Goal: Task Accomplishment & Management: Complete application form

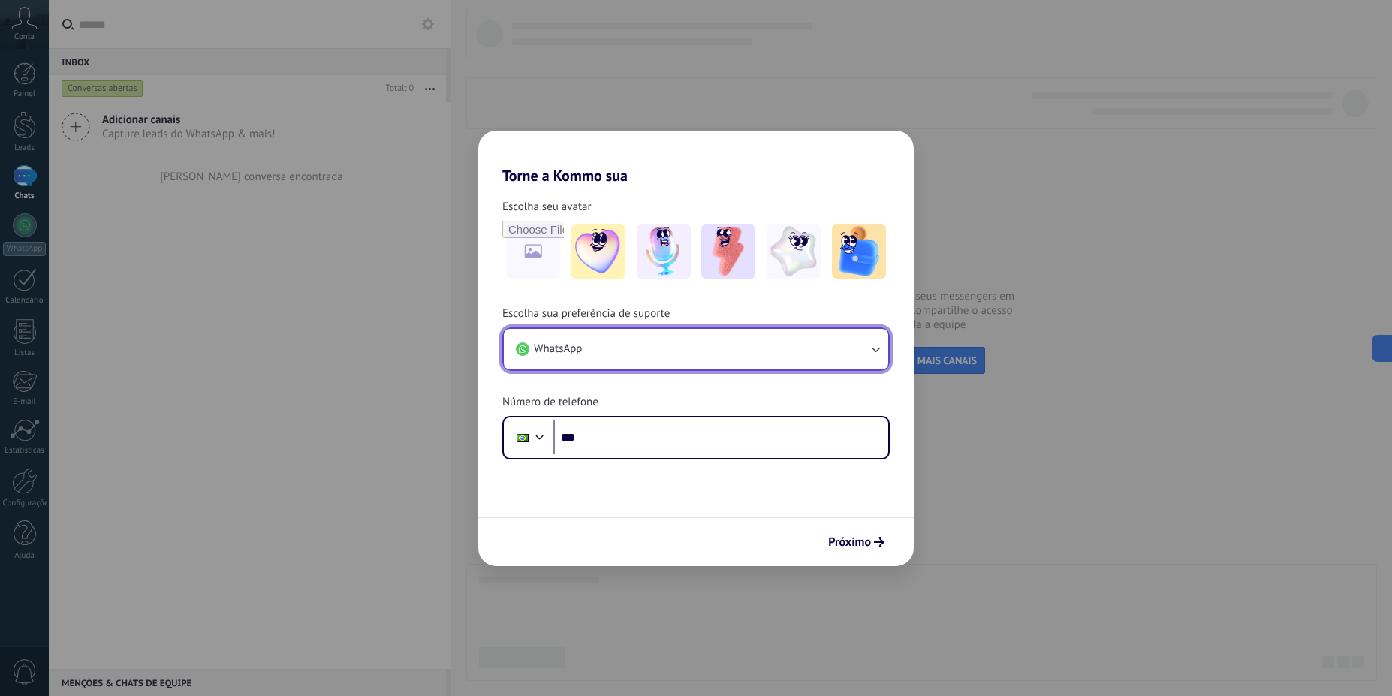
click at [754, 345] on button "WhatsApp" at bounding box center [696, 349] width 384 height 41
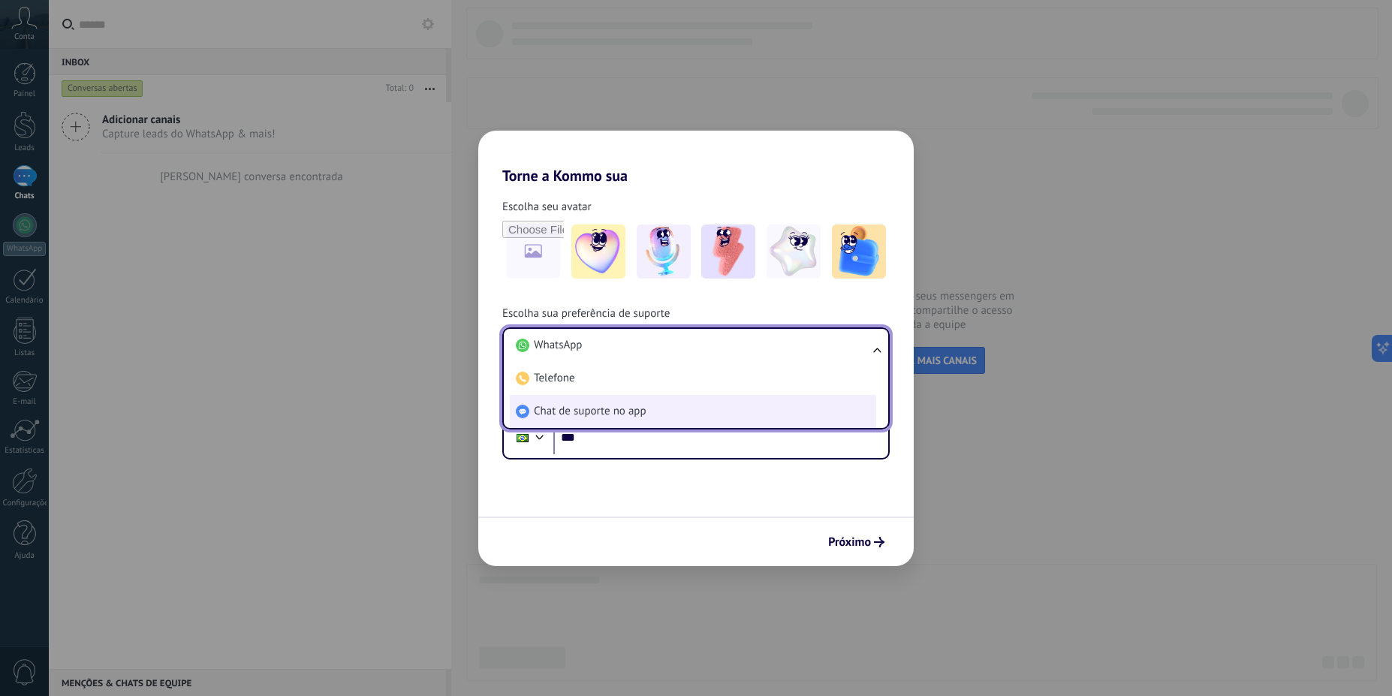
click at [748, 409] on li "Chat de suporte no app" at bounding box center [693, 411] width 366 height 33
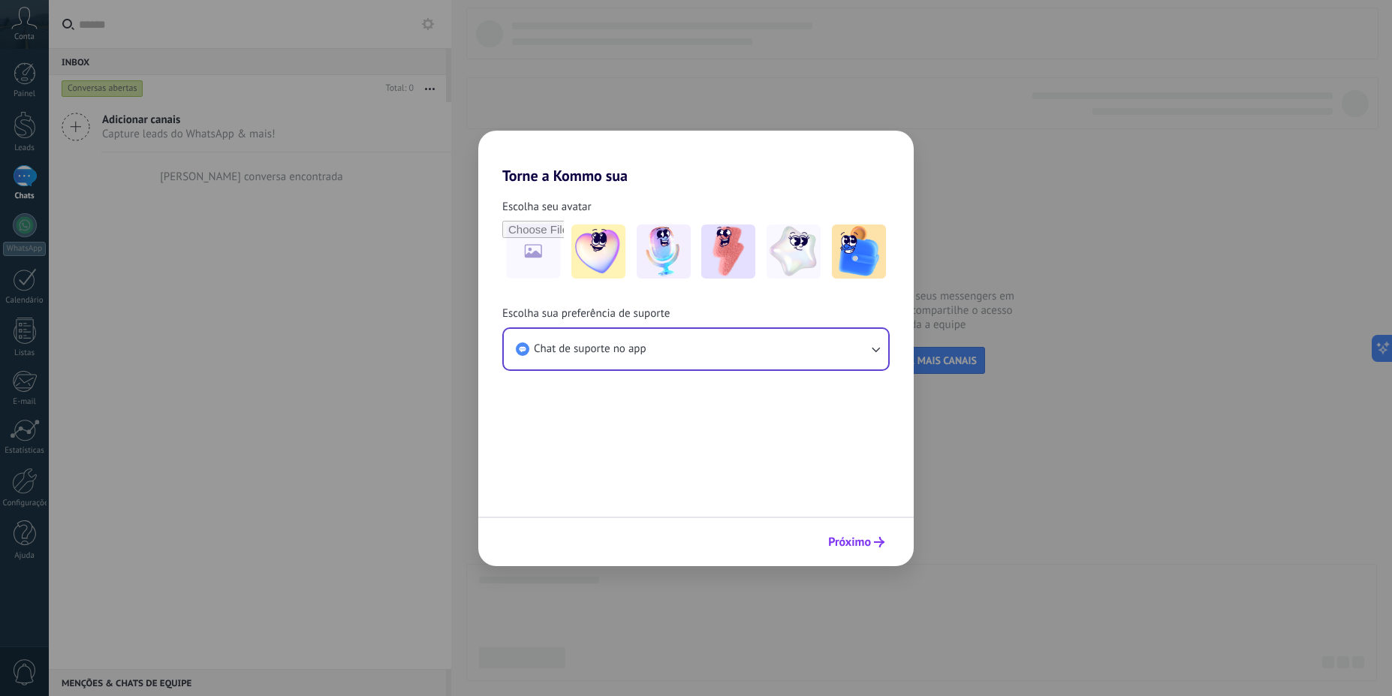
click at [881, 553] on button "Próximo" at bounding box center [856, 542] width 70 height 26
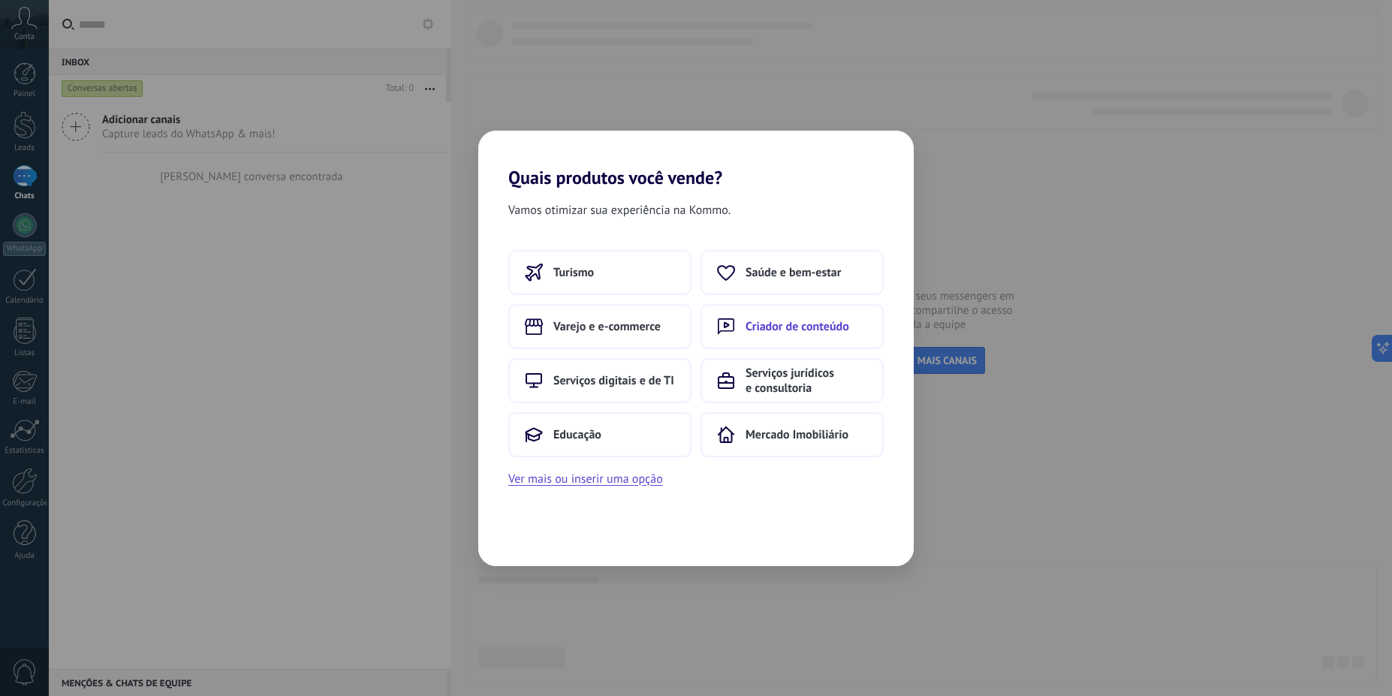
click at [759, 312] on button "Criador de conteúdo" at bounding box center [791, 326] width 183 height 45
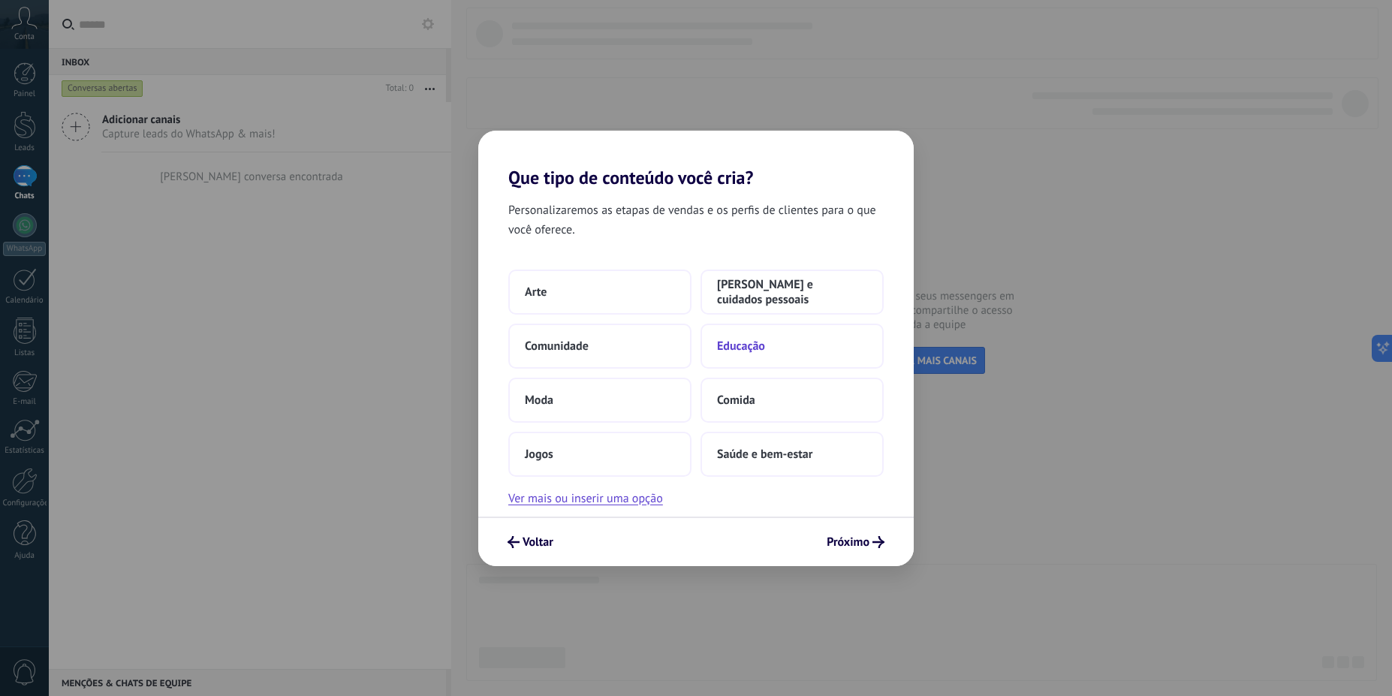
click at [760, 333] on button "Educação" at bounding box center [791, 346] width 183 height 45
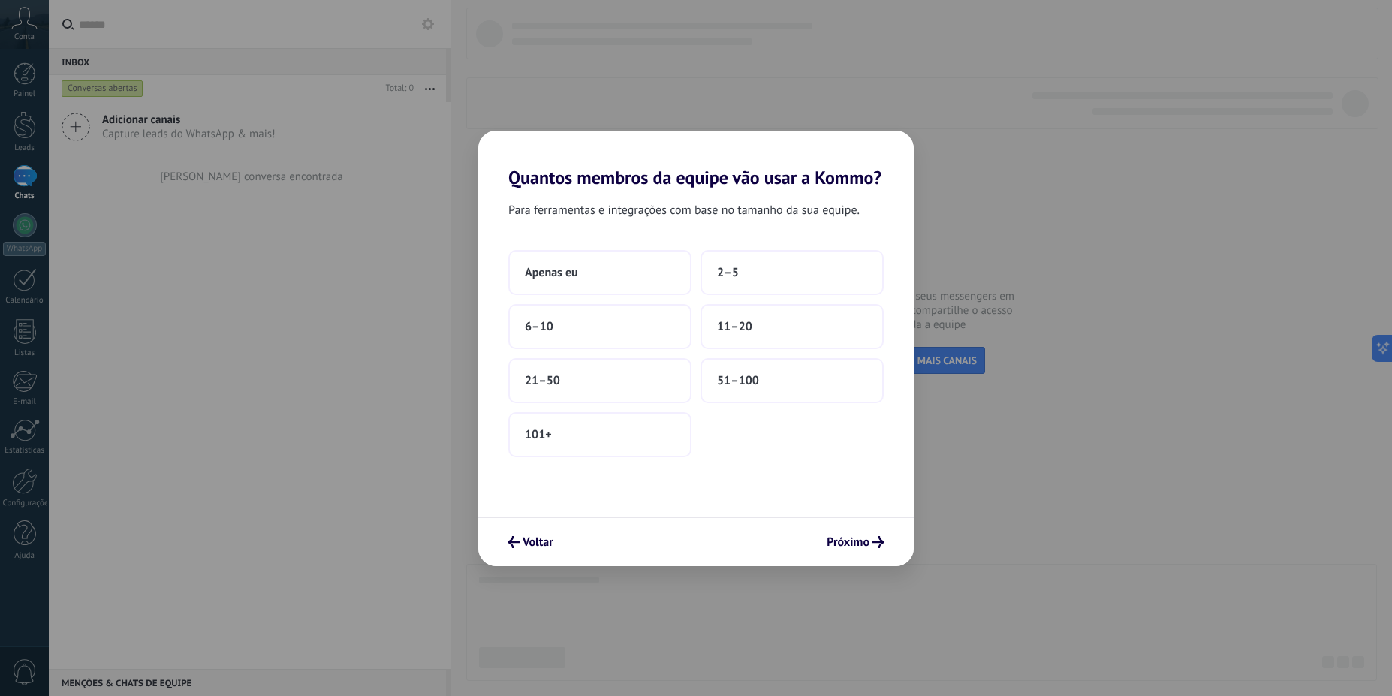
click at [760, 333] on button "11–20" at bounding box center [791, 326] width 183 height 45
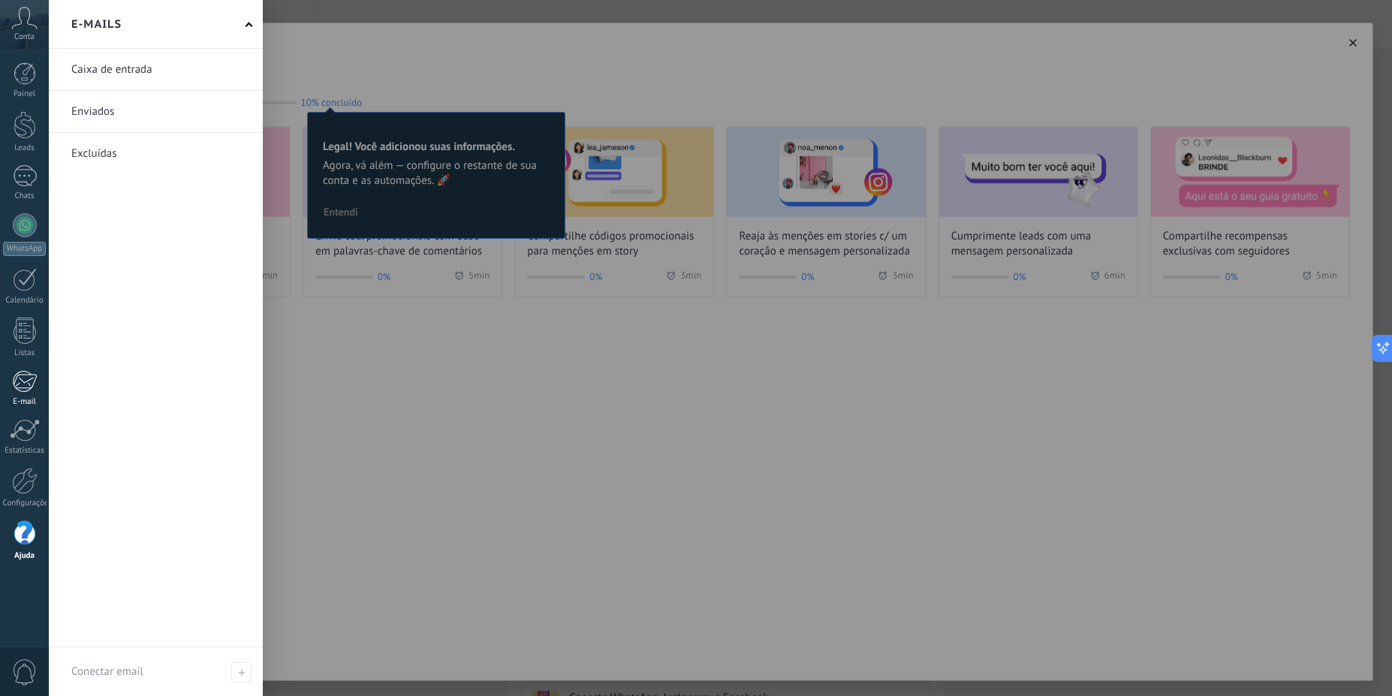
click at [32, 387] on div at bounding box center [24, 381] width 25 height 23
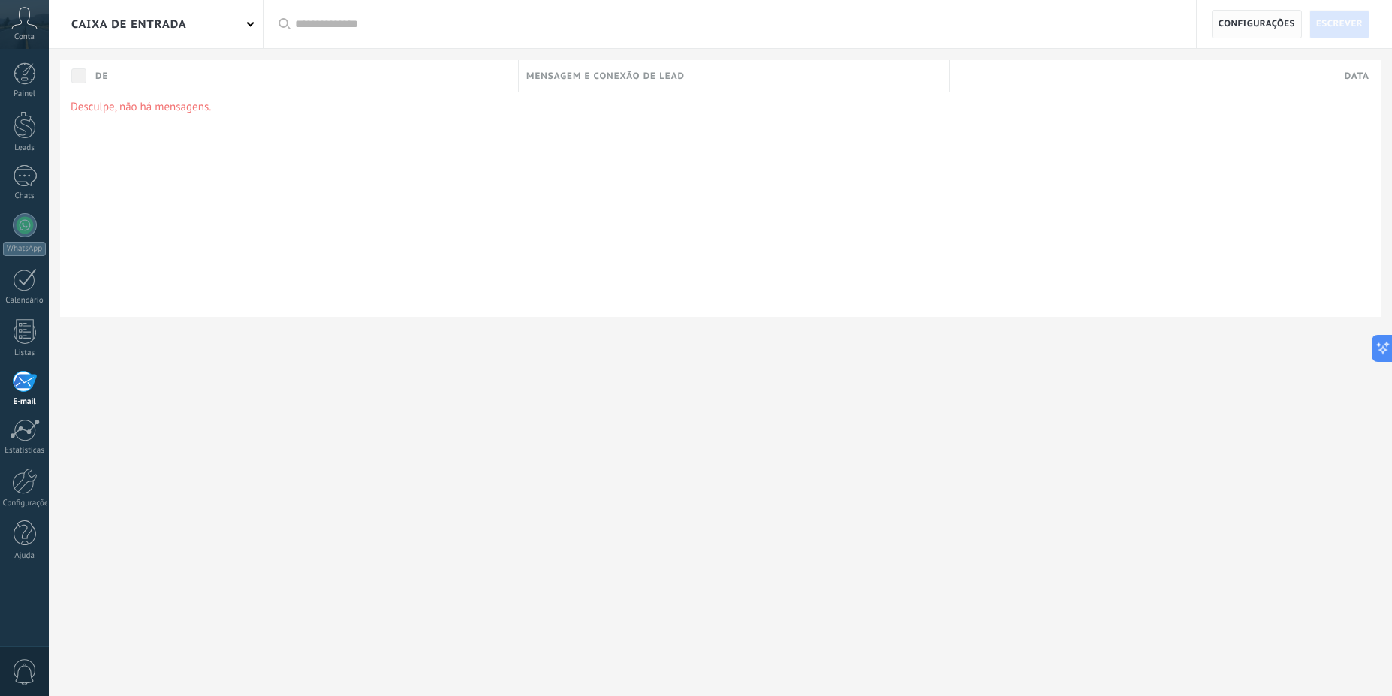
click at [1272, 26] on span "Configurações" at bounding box center [1256, 24] width 77 height 27
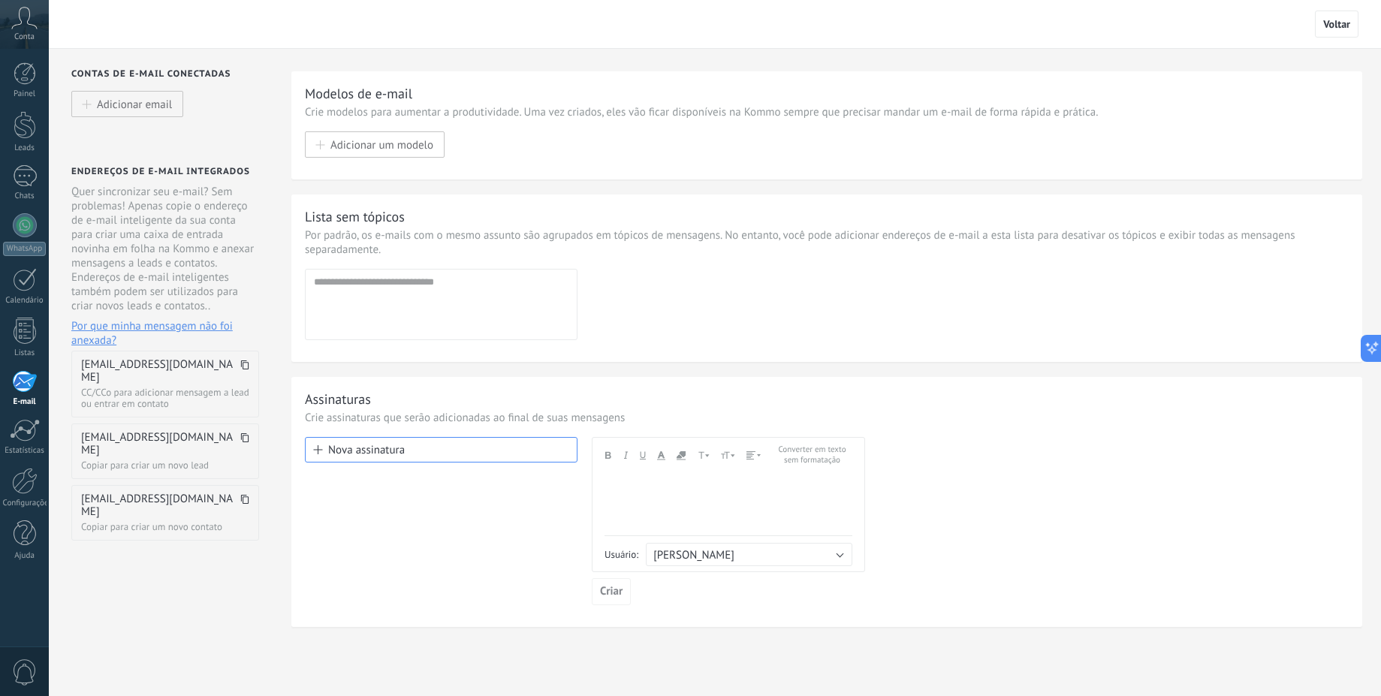
click at [242, 372] on span at bounding box center [244, 371] width 9 height 25
click at [248, 366] on icon at bounding box center [244, 364] width 9 height 9
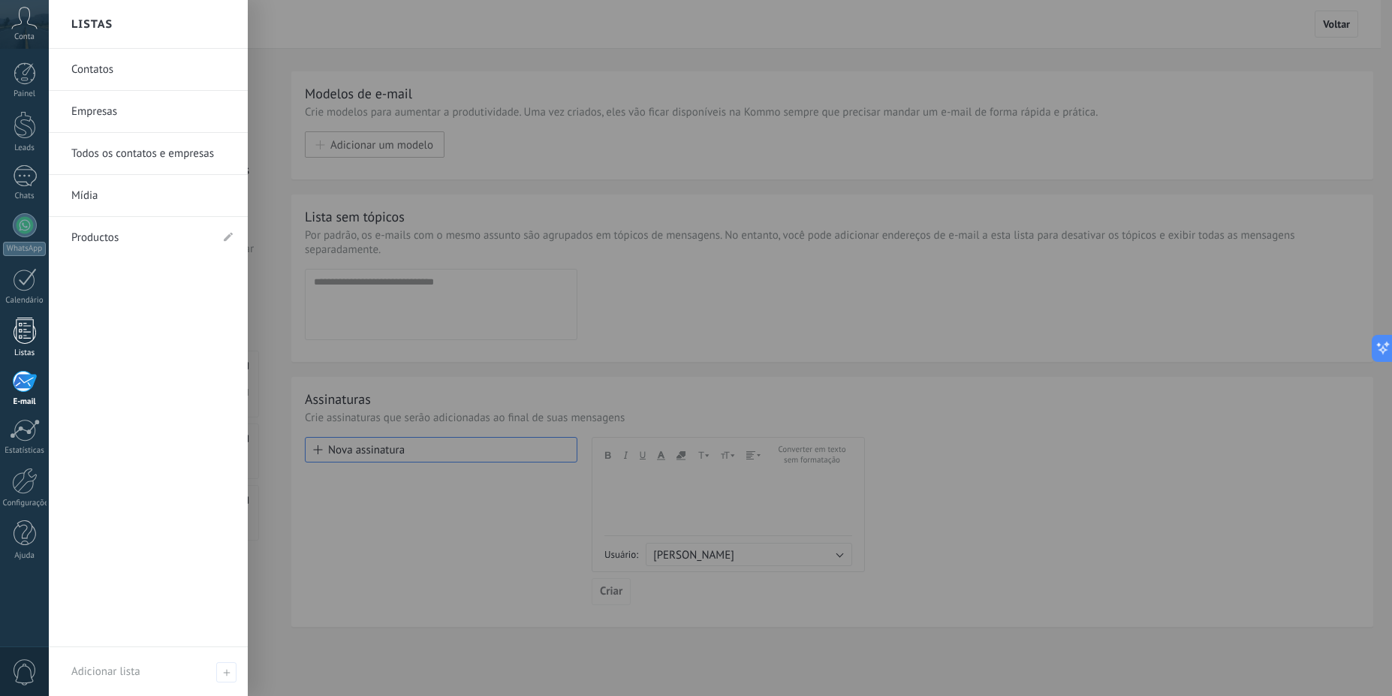
click at [22, 339] on div at bounding box center [25, 331] width 23 height 26
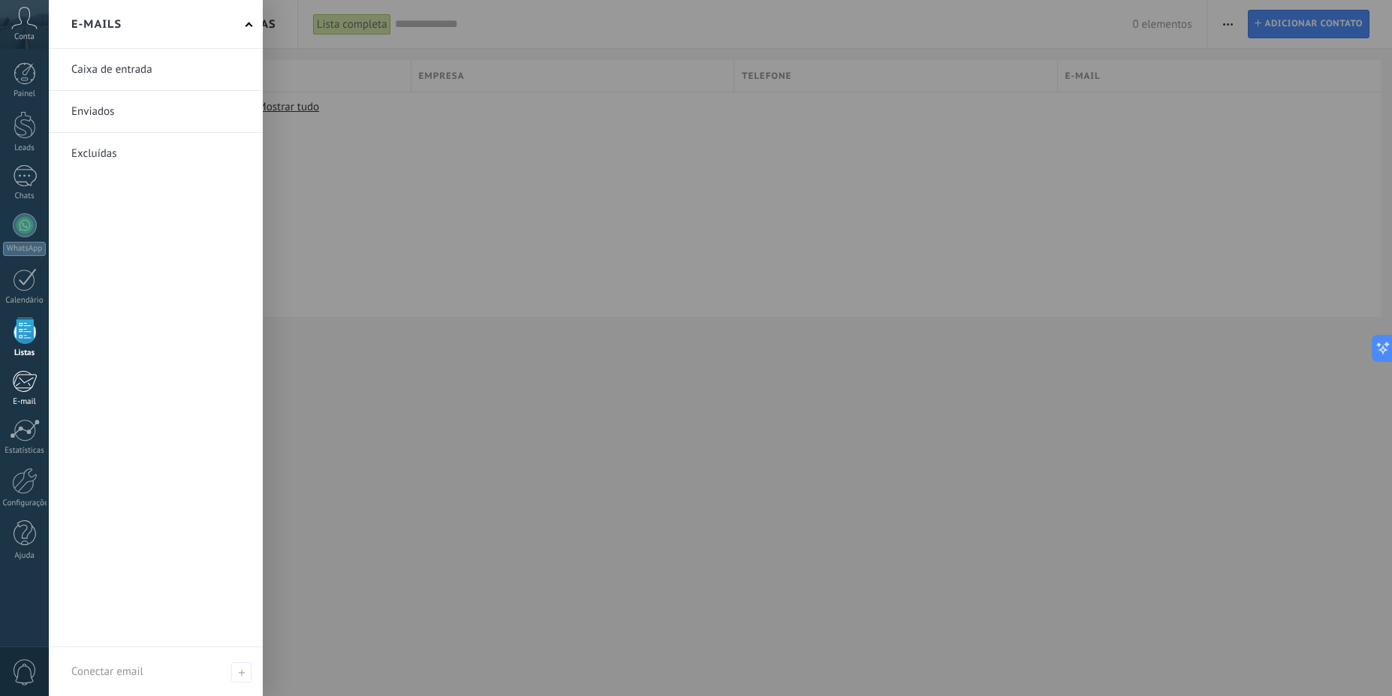
click at [25, 396] on link "E-mail" at bounding box center [24, 388] width 49 height 37
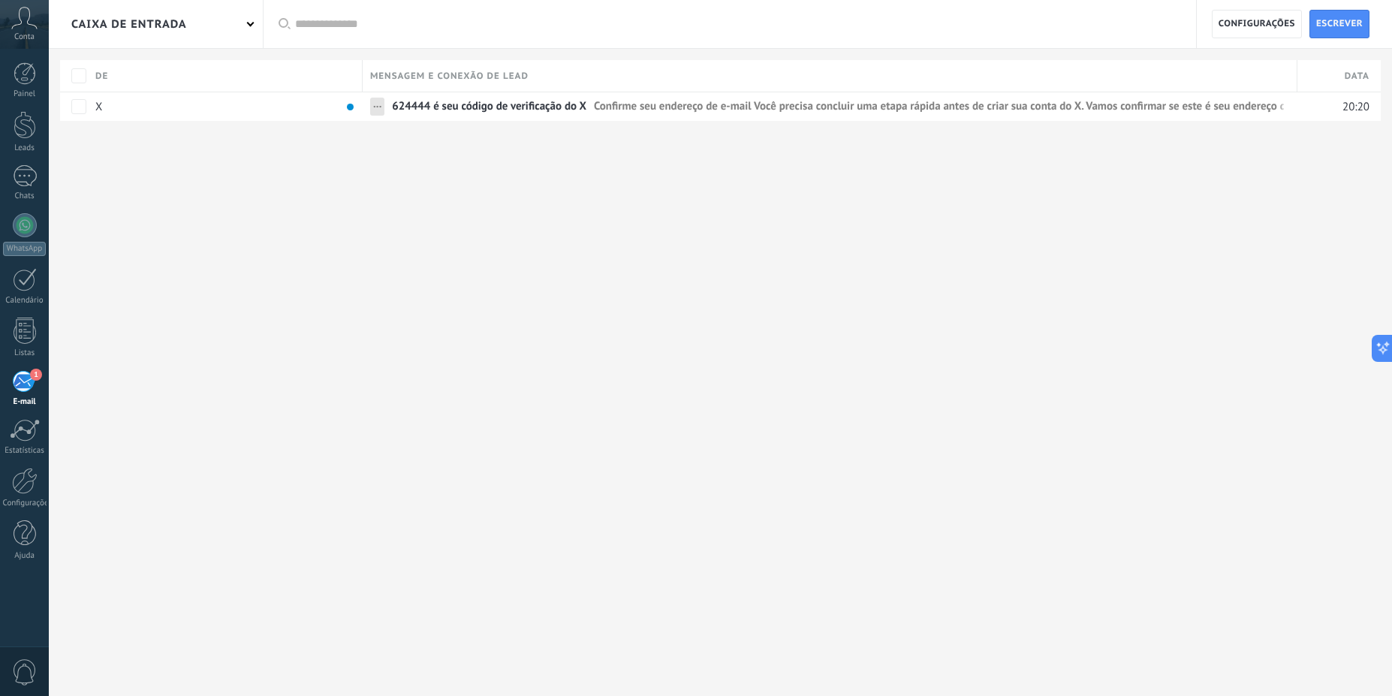
drag, startPoint x: 432, startPoint y: 104, endPoint x: 419, endPoint y: 131, distance: 29.5
click at [432, 105] on span "624444 é seu código de verificação do X" at bounding box center [489, 110] width 194 height 22
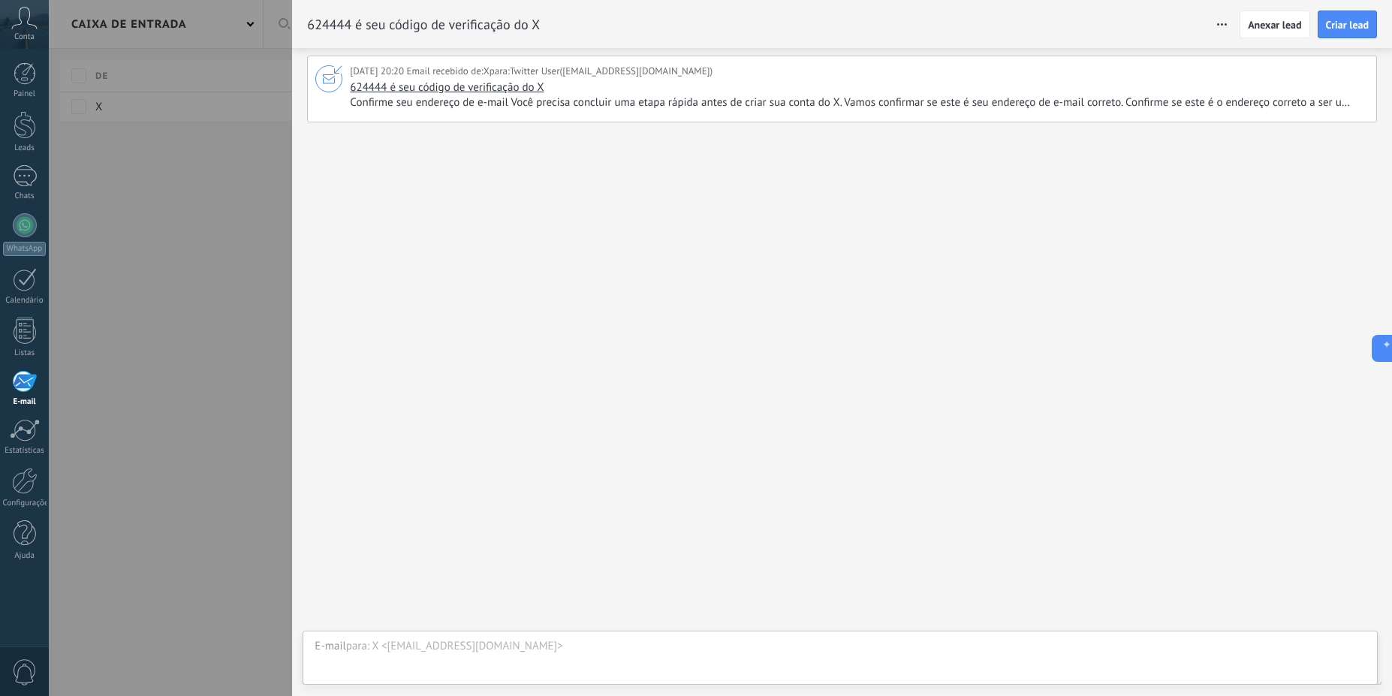
click at [716, 107] on span "Confirme seu endereço de e-mail Você precisa concluir uma etapa rápida antes de…" at bounding box center [857, 102] width 1015 height 15
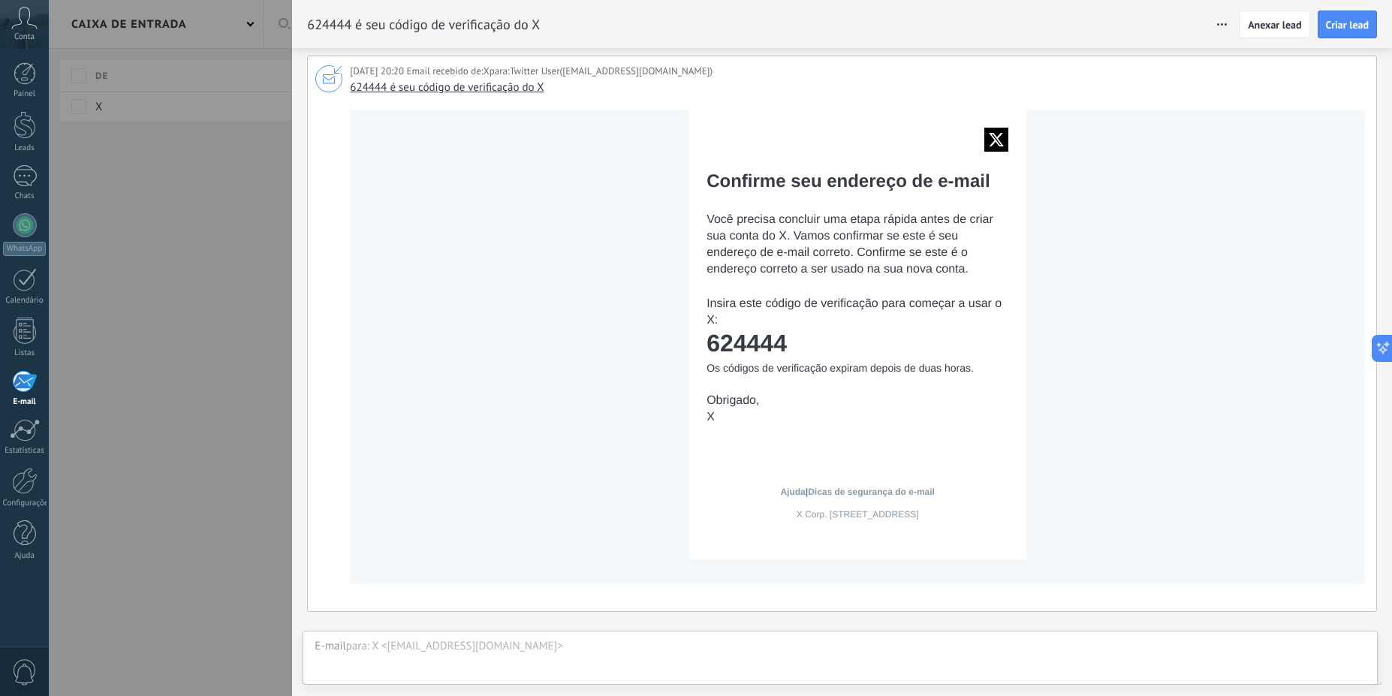
drag, startPoint x: 835, startPoint y: 341, endPoint x: 708, endPoint y: 348, distance: 127.1
click at [708, 348] on td "624444" at bounding box center [857, 343] width 302 height 27
copy td "624444"
click at [254, 426] on div at bounding box center [696, 348] width 1392 height 696
